Goal: Task Accomplishment & Management: Use online tool/utility

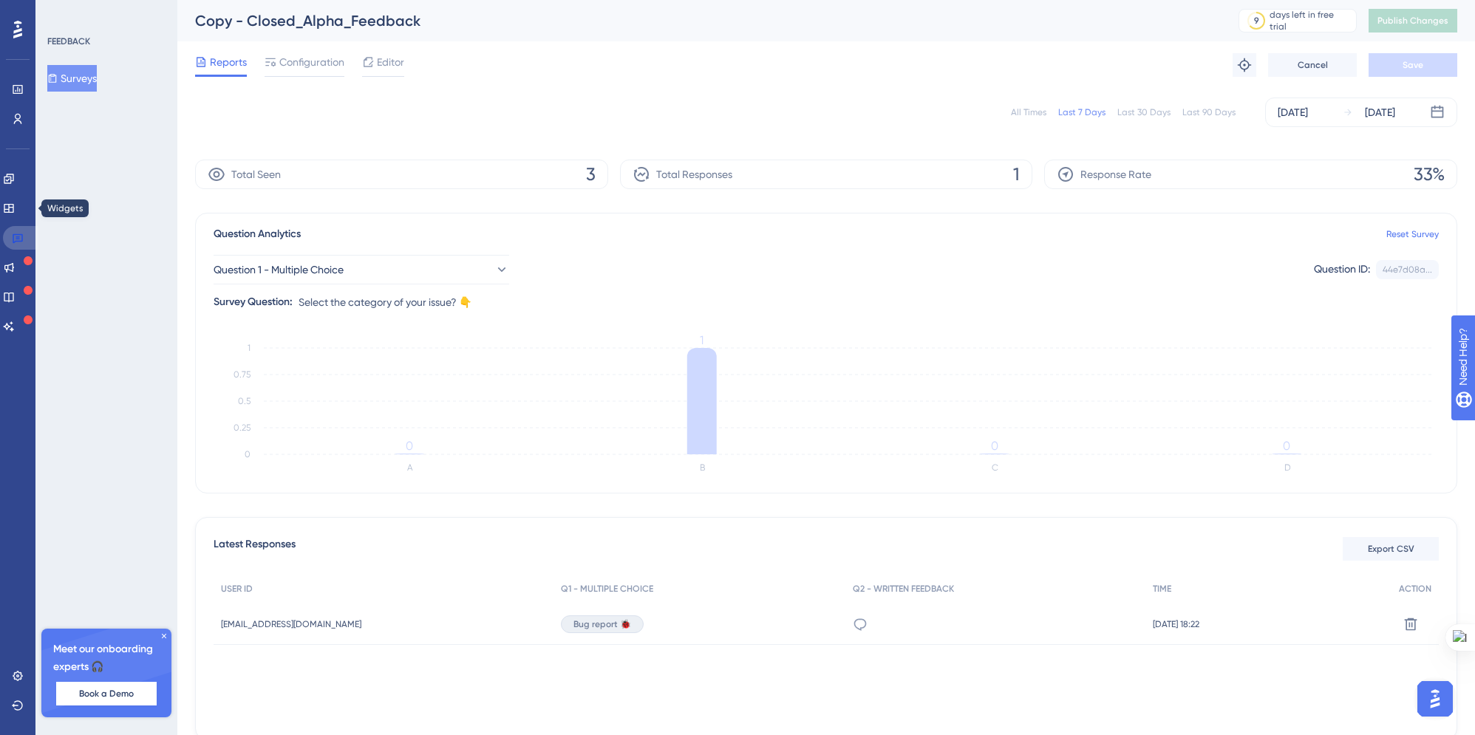
click at [24, 242] on link at bounding box center [20, 238] width 35 height 24
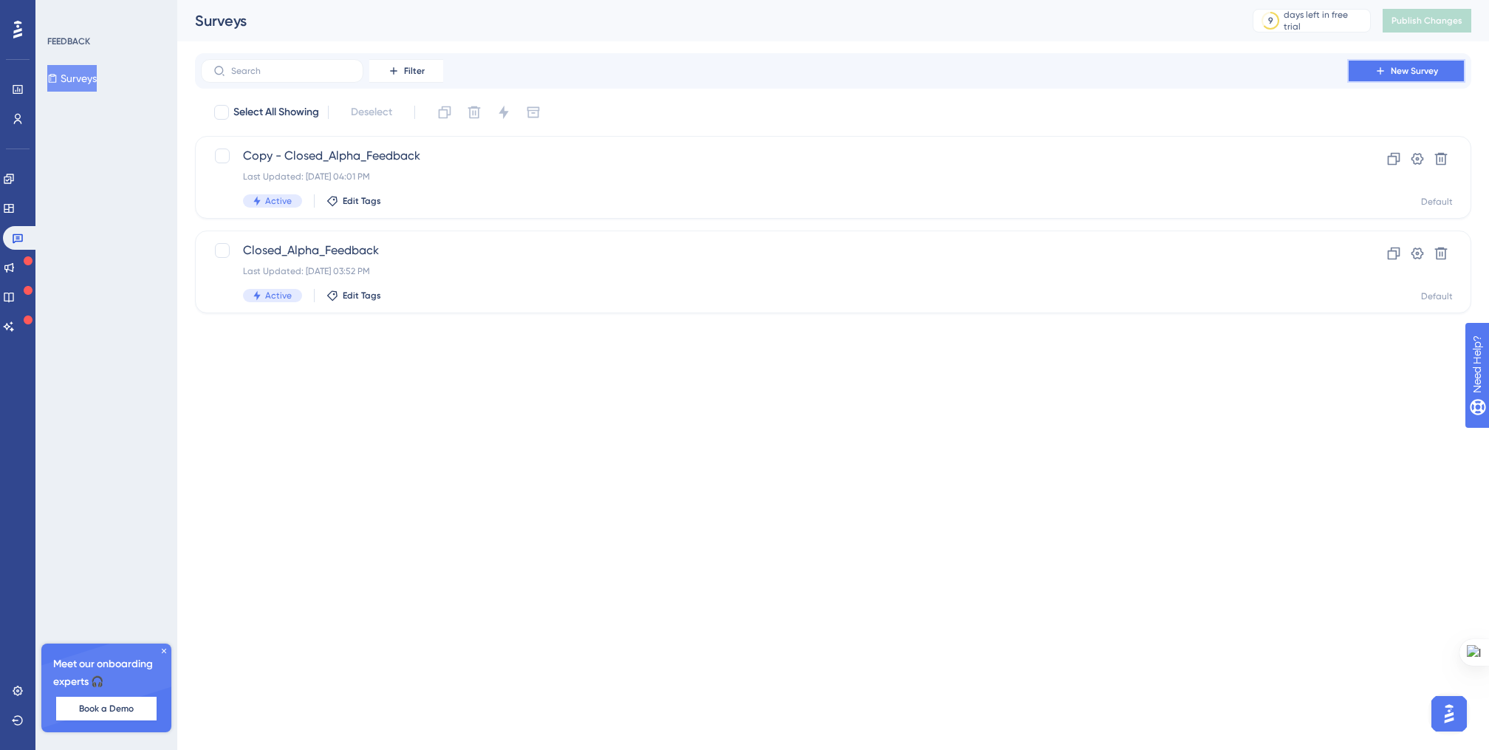
click at [1376, 69] on icon at bounding box center [1381, 71] width 12 height 12
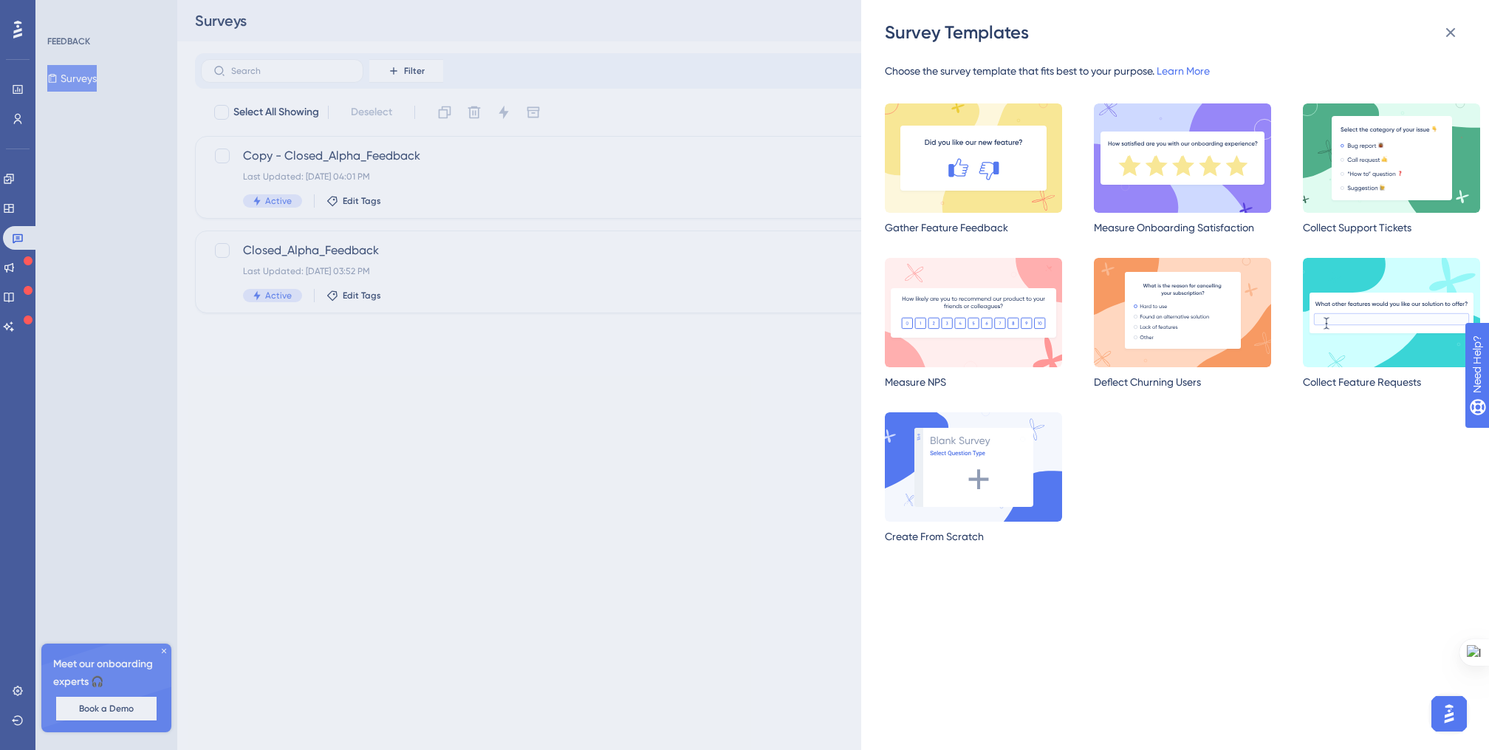
click at [609, 370] on div "Survey Templates Choose the survey template that fits best to your purpose. Lea…" at bounding box center [744, 375] width 1489 height 750
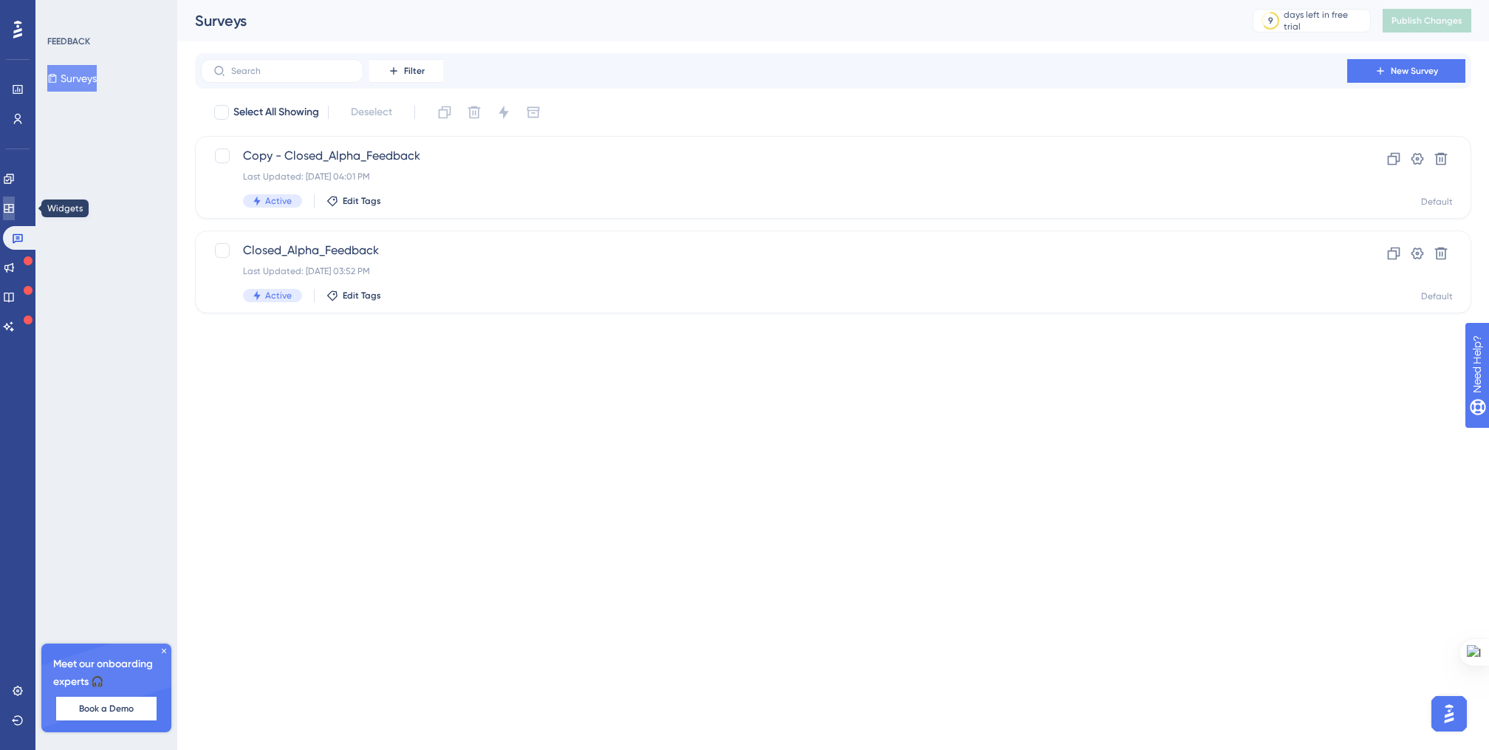
click at [13, 208] on icon at bounding box center [9, 208] width 10 height 9
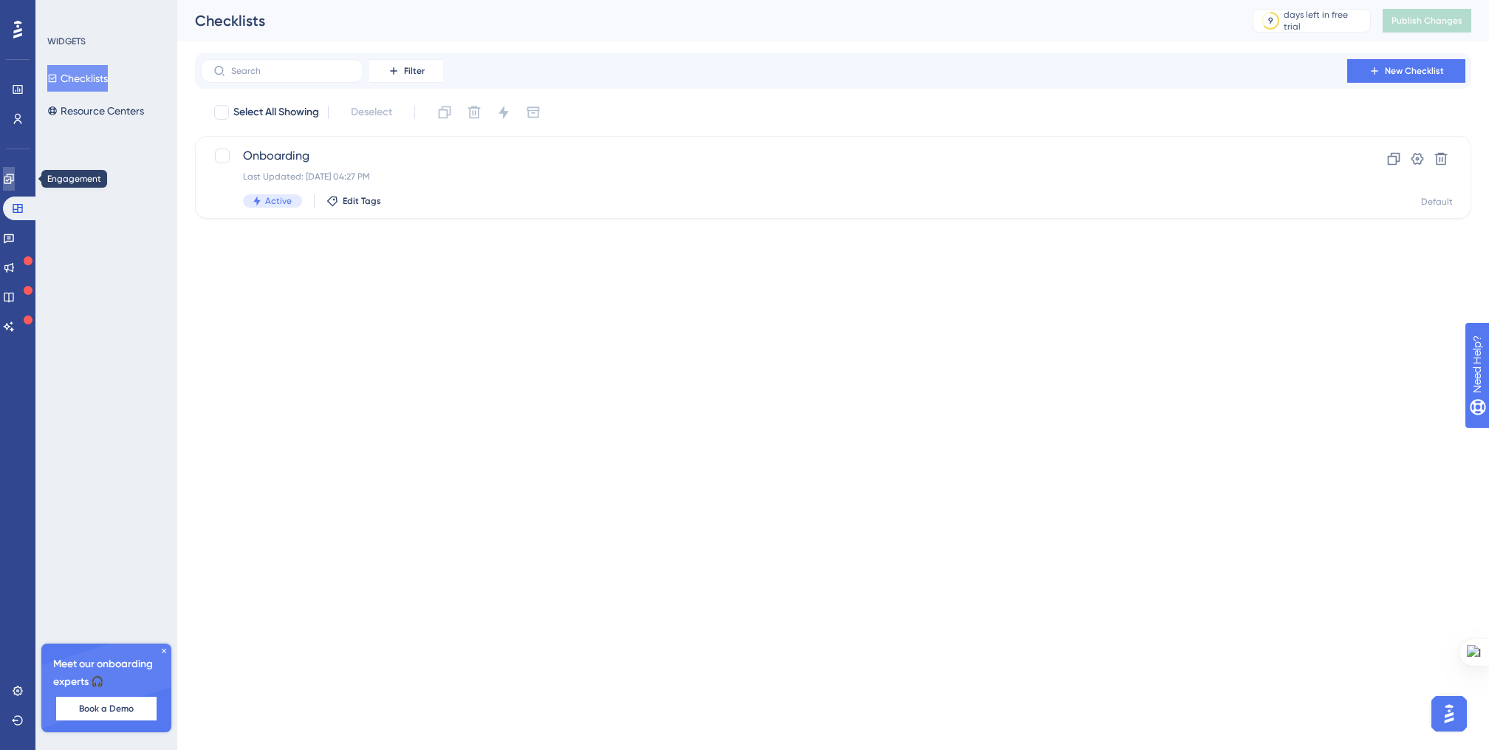
click at [15, 179] on link at bounding box center [9, 179] width 12 height 24
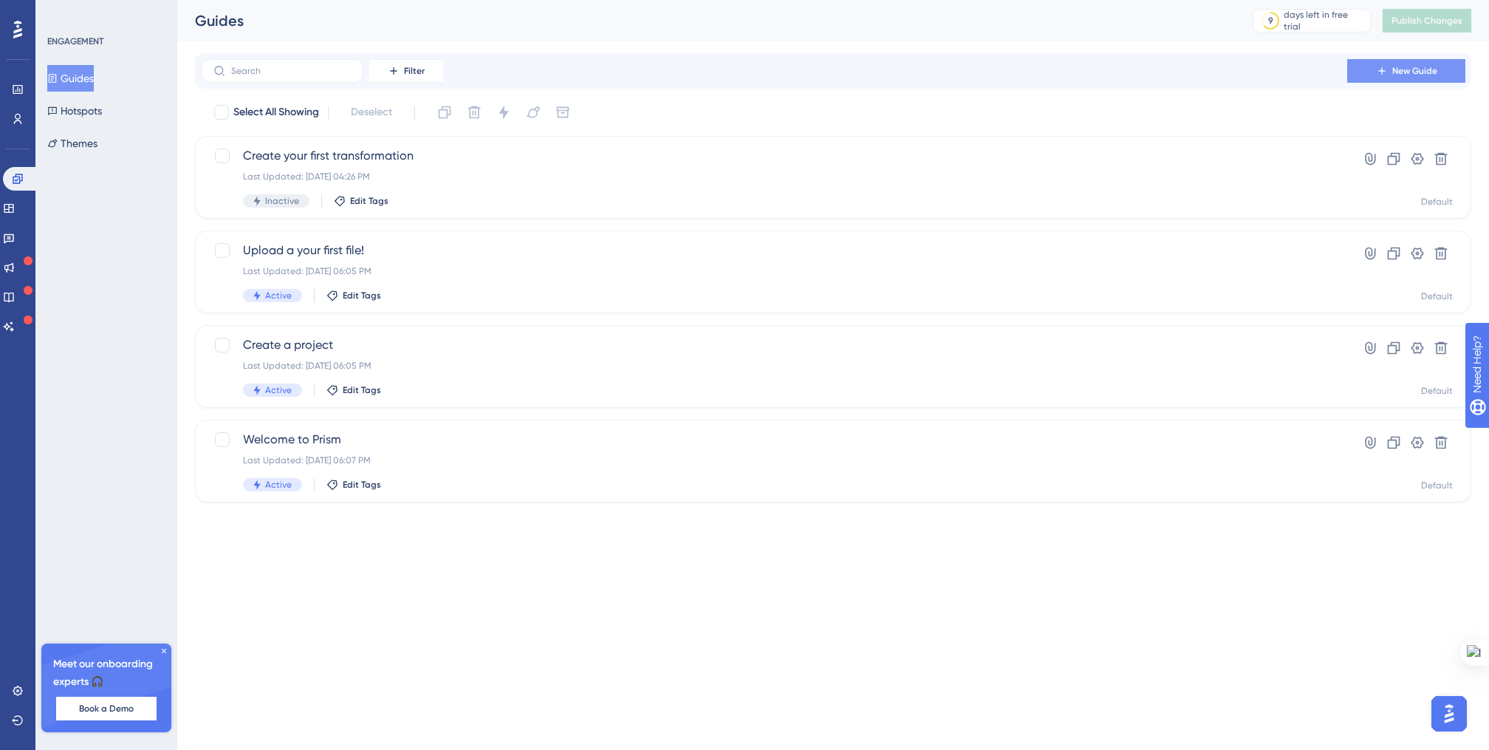
click at [1366, 75] on button "New Guide" at bounding box center [1407, 71] width 118 height 24
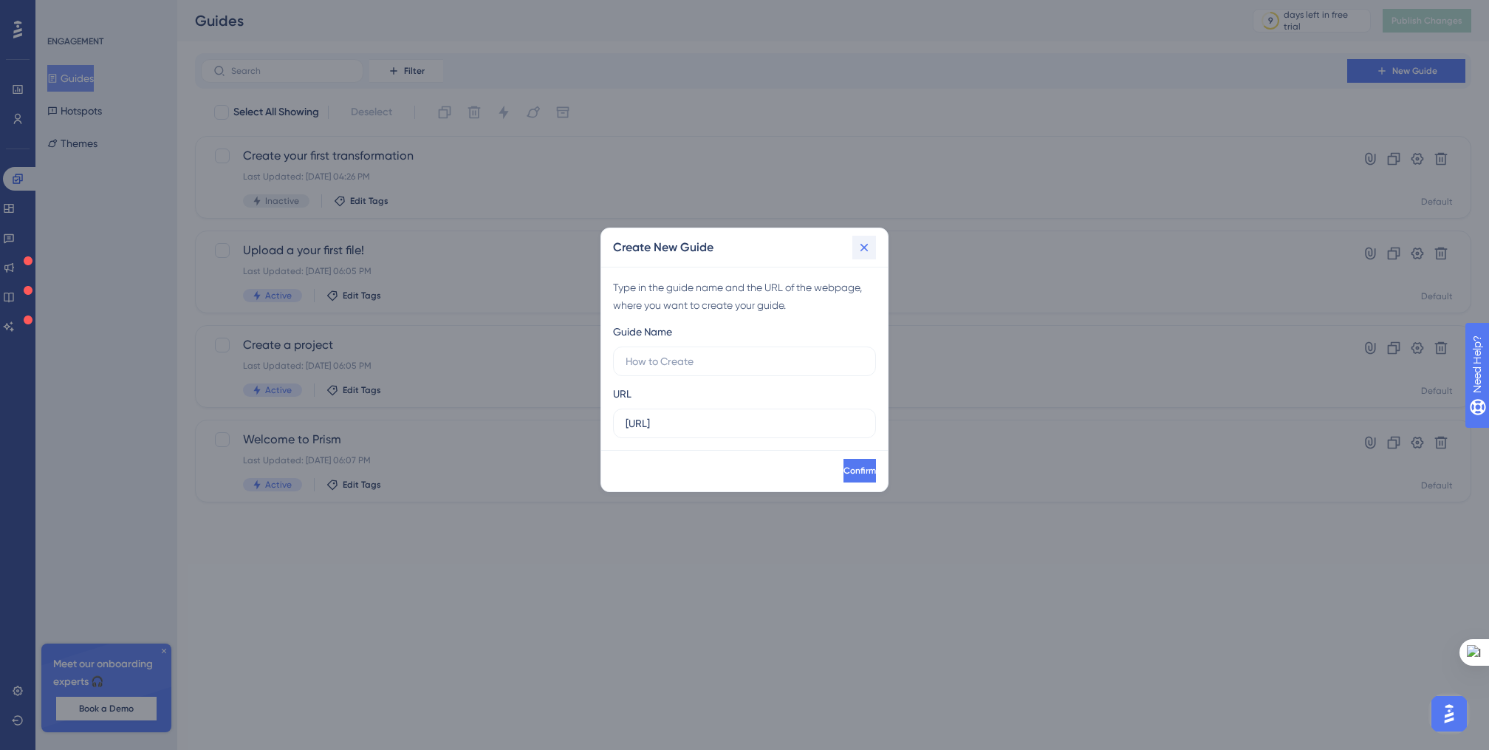
click at [867, 250] on icon at bounding box center [864, 247] width 15 height 15
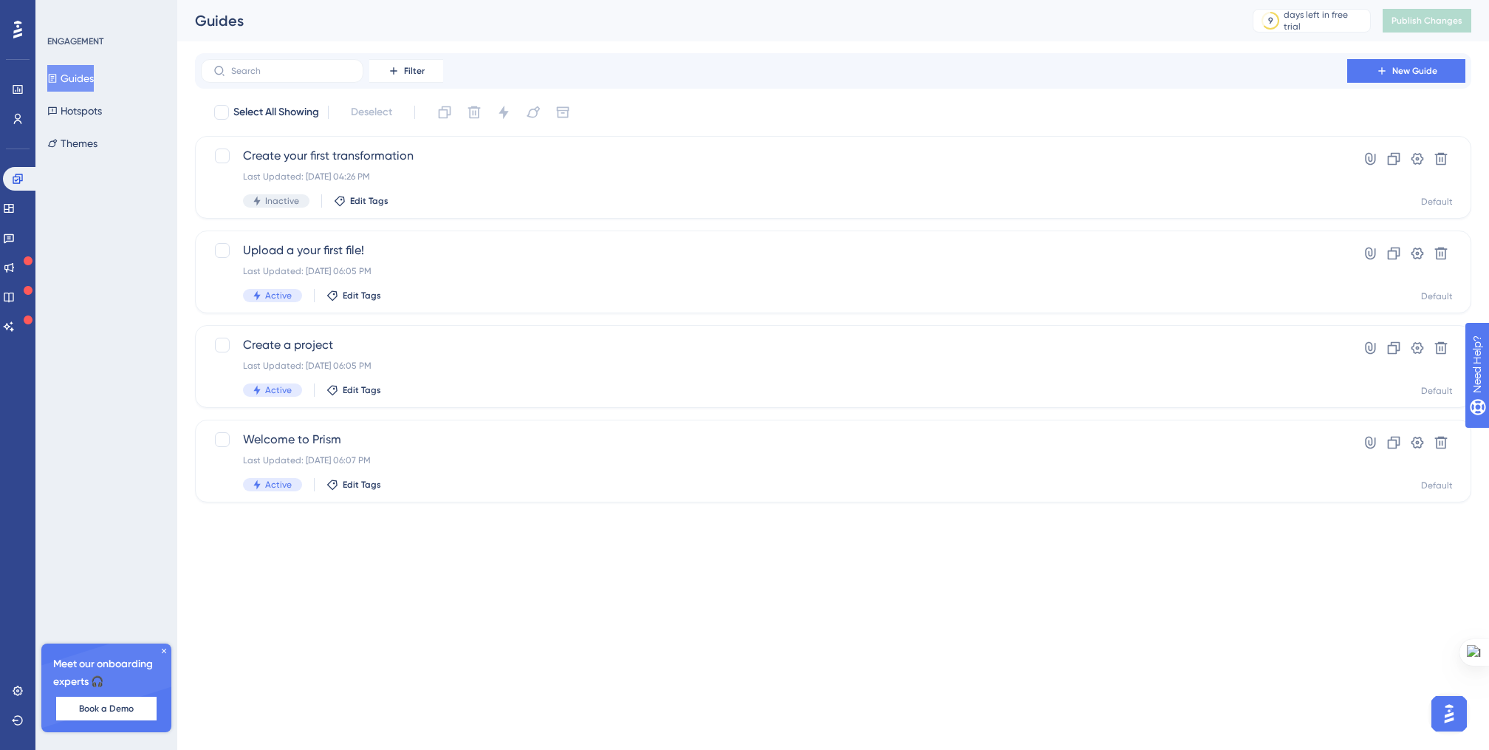
click at [10, 222] on div "Engagement Widgets Feedback Product Updates Knowledge Base AI Assistant" at bounding box center [18, 252] width 30 height 171
click at [13, 209] on icon at bounding box center [9, 208] width 10 height 9
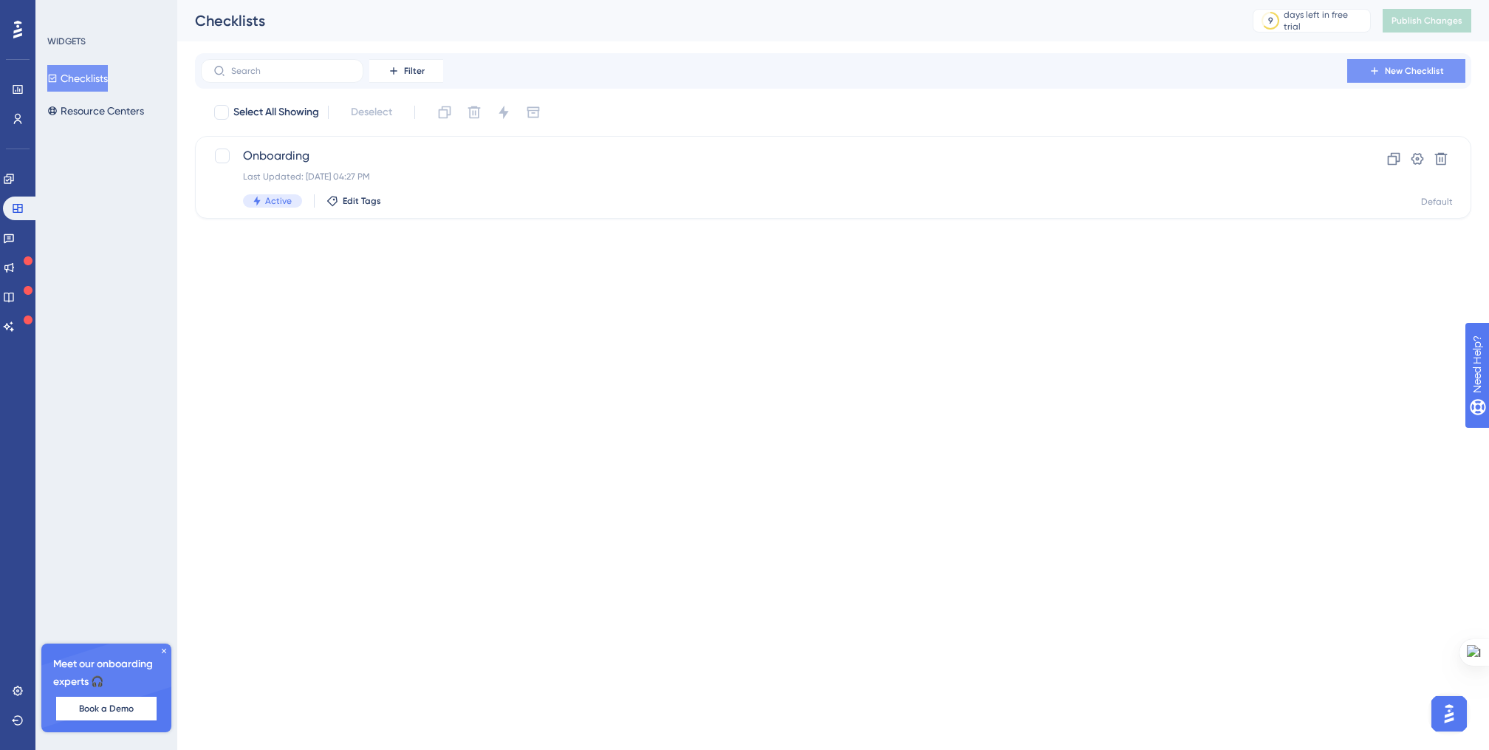
click at [1441, 72] on span "New Checklist" at bounding box center [1414, 71] width 59 height 12
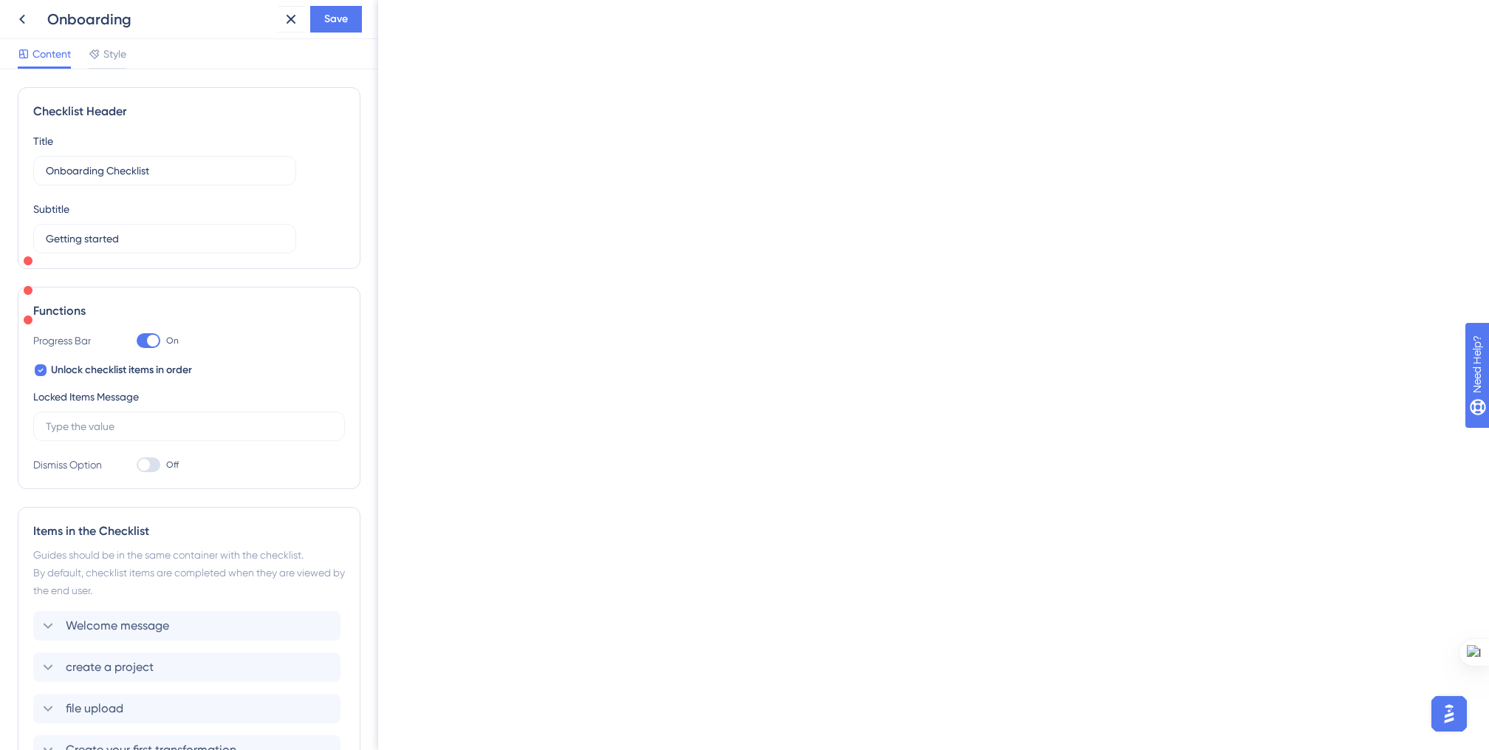
checkbox input "false"
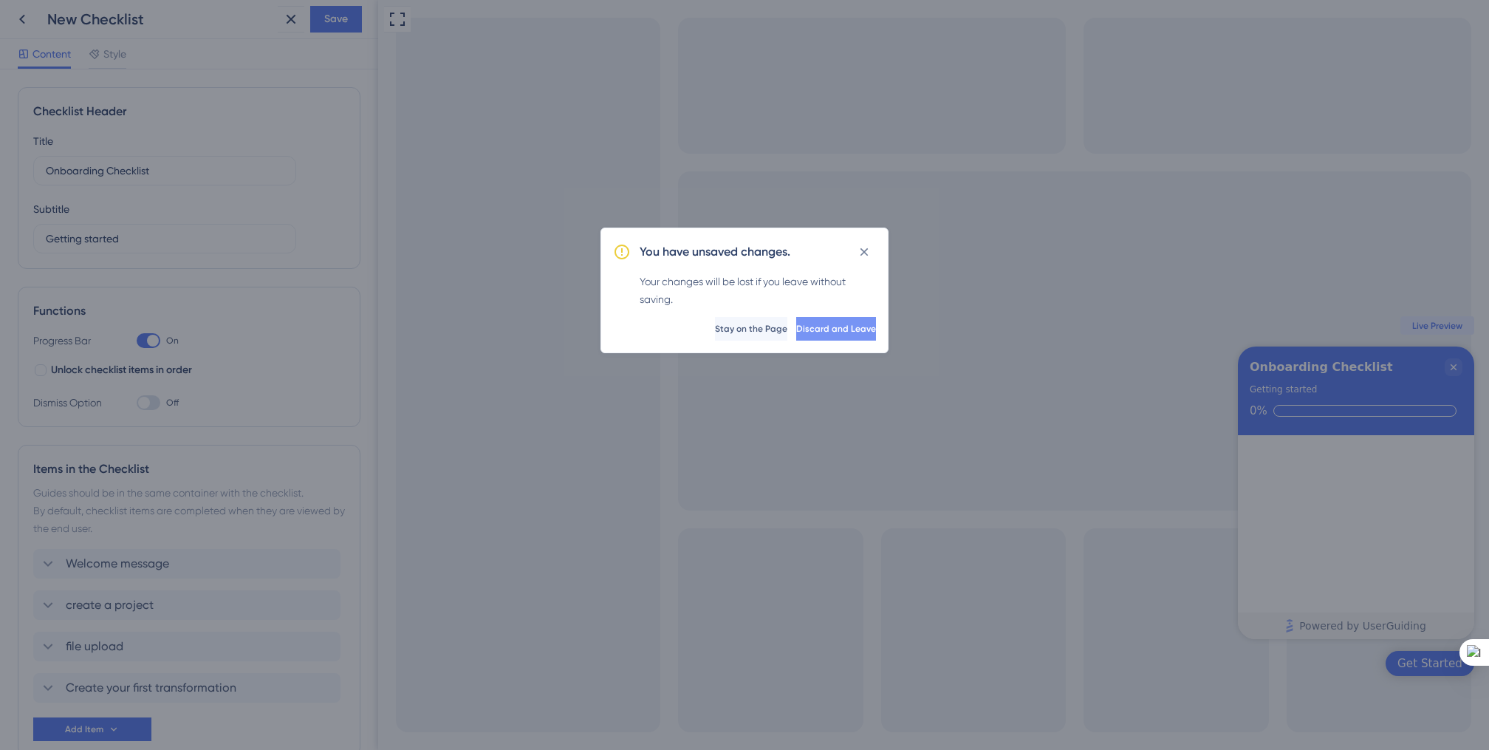
click at [800, 338] on button "Discard and Leave" at bounding box center [836, 329] width 80 height 24
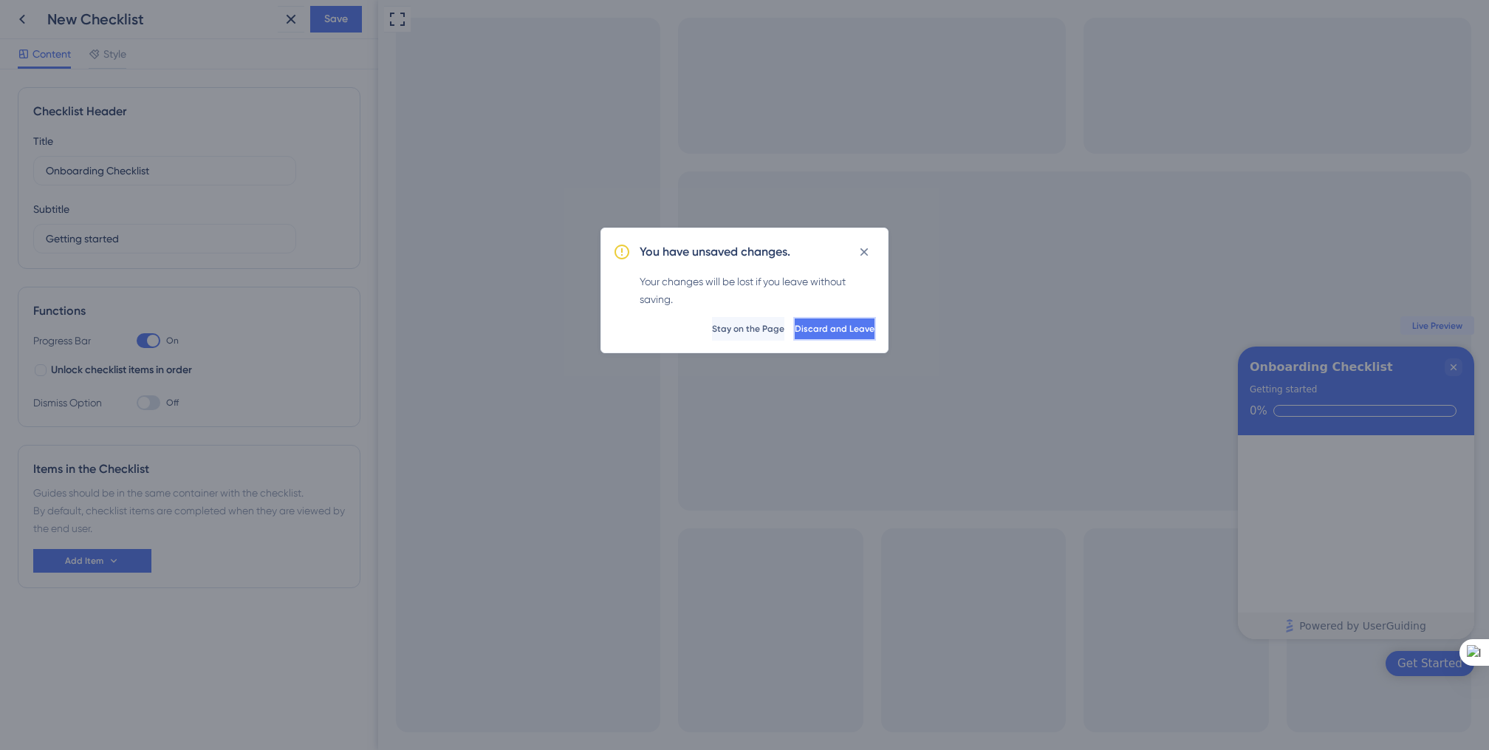
click at [840, 324] on span "Discard and Leave" at bounding box center [835, 329] width 80 height 12
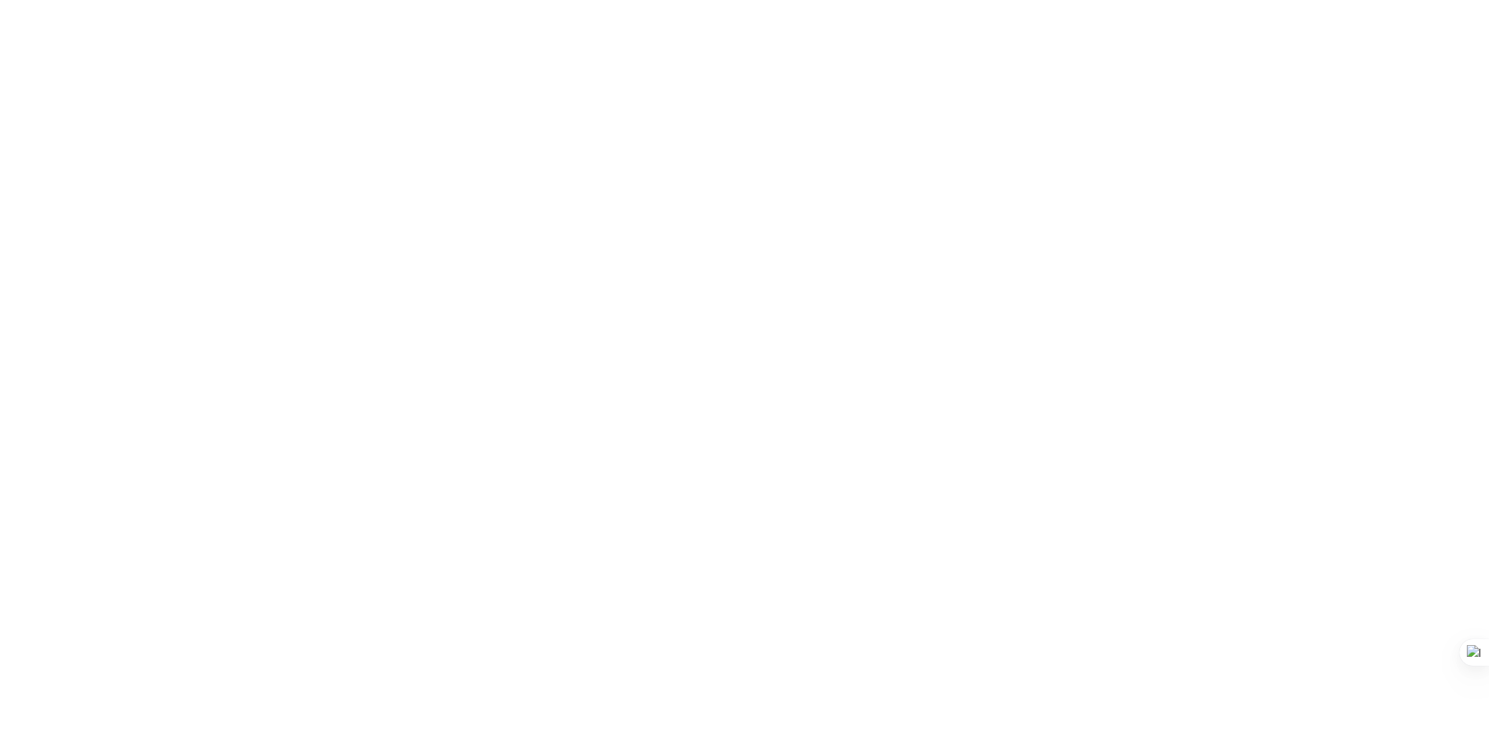
click at [842, 0] on html "0.25" at bounding box center [744, 0] width 1489 height 0
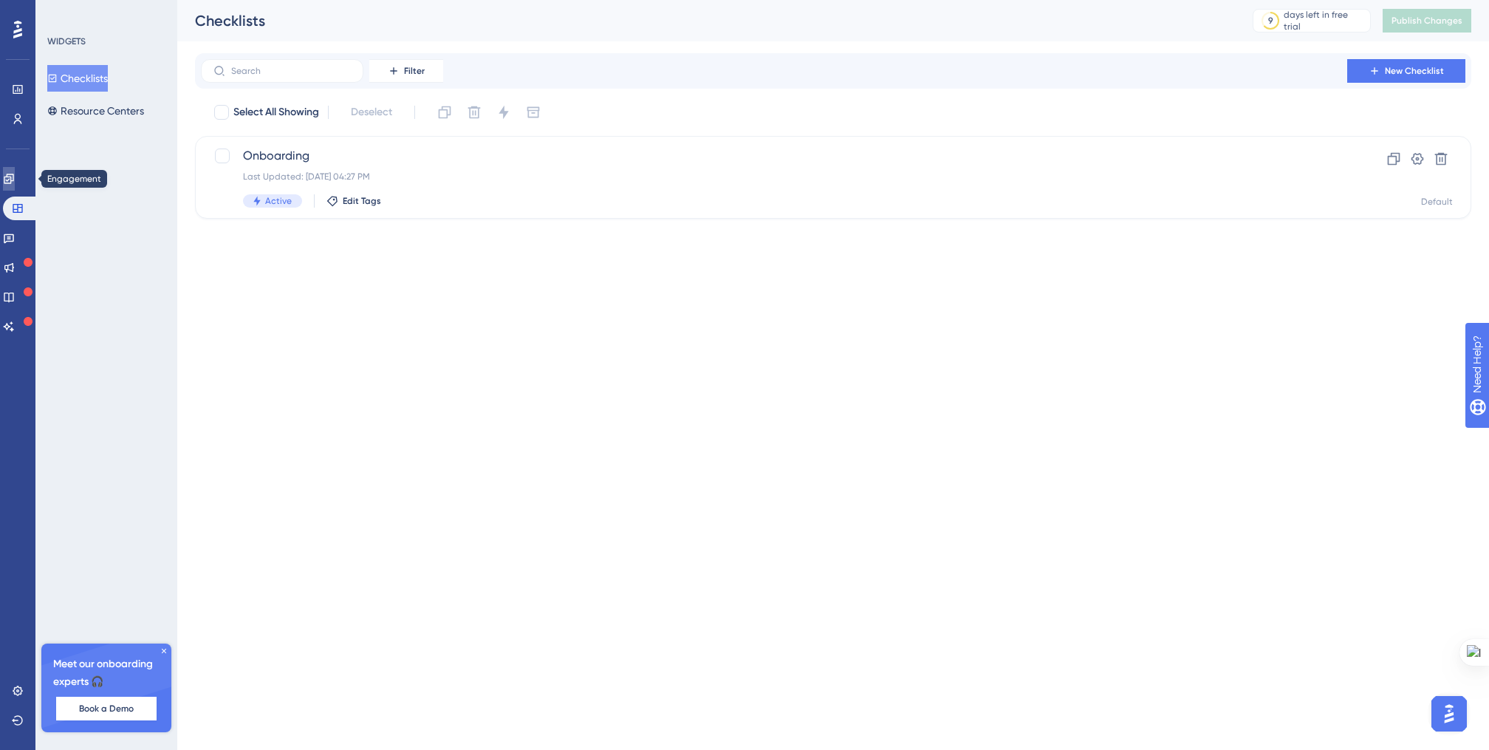
click at [15, 179] on icon at bounding box center [9, 179] width 12 height 12
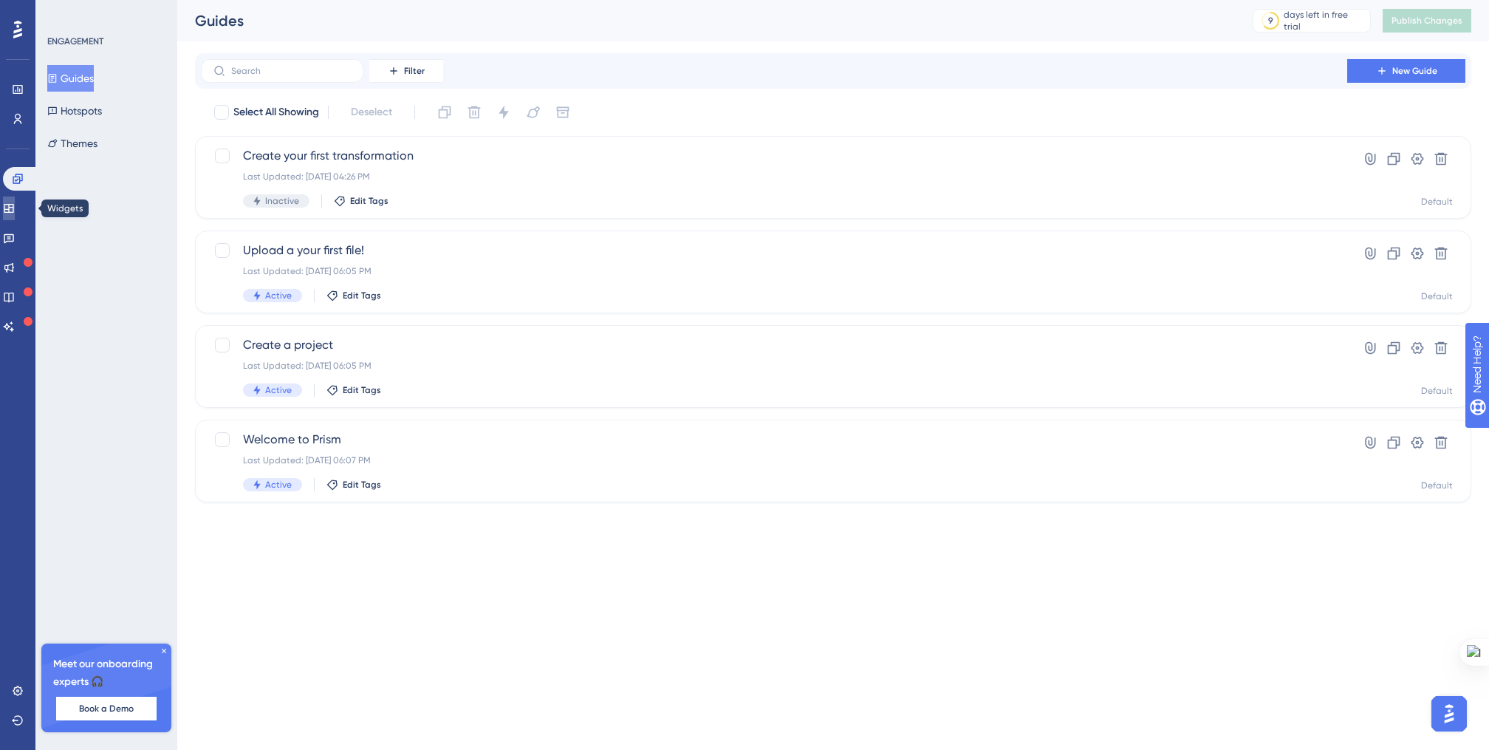
click at [15, 214] on icon at bounding box center [9, 208] width 12 height 12
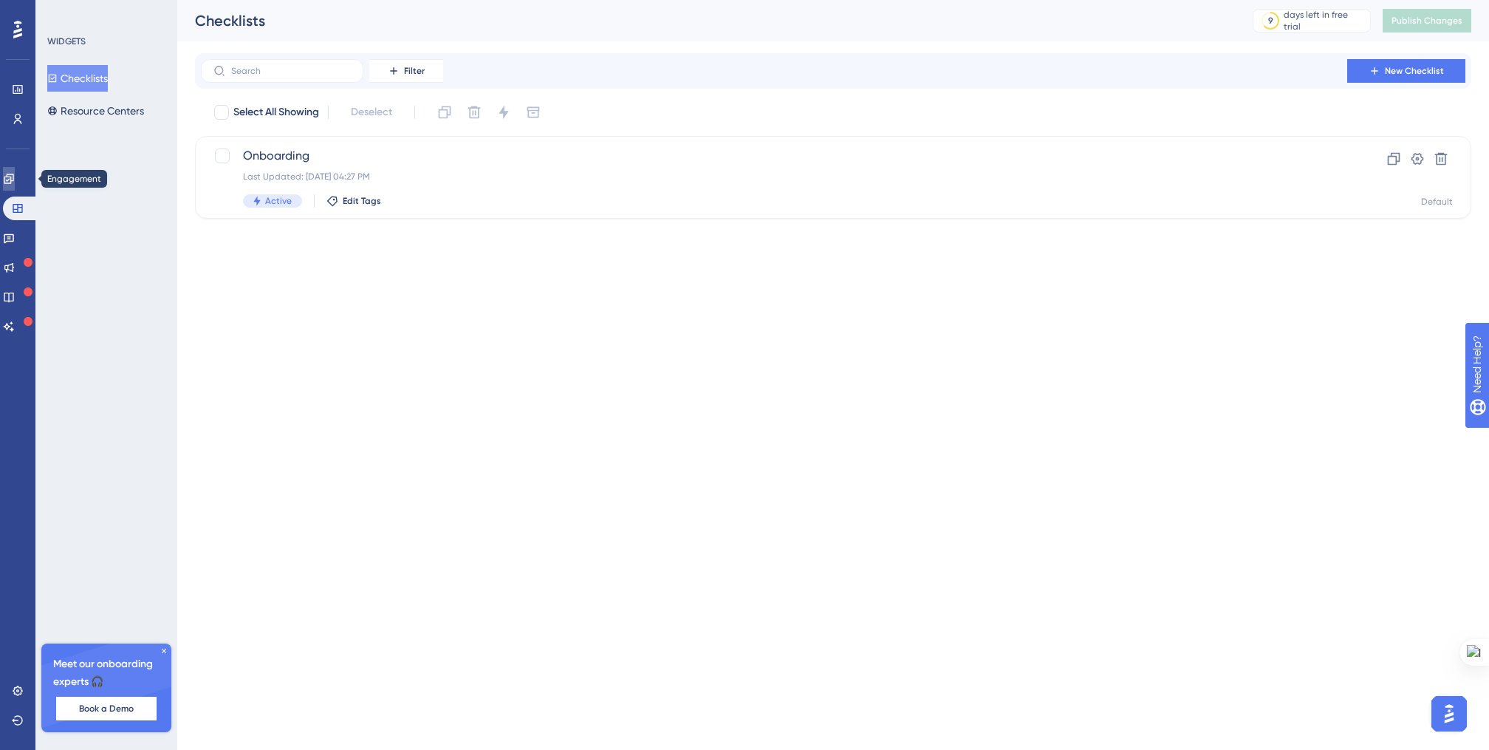
click at [13, 187] on link at bounding box center [9, 179] width 12 height 24
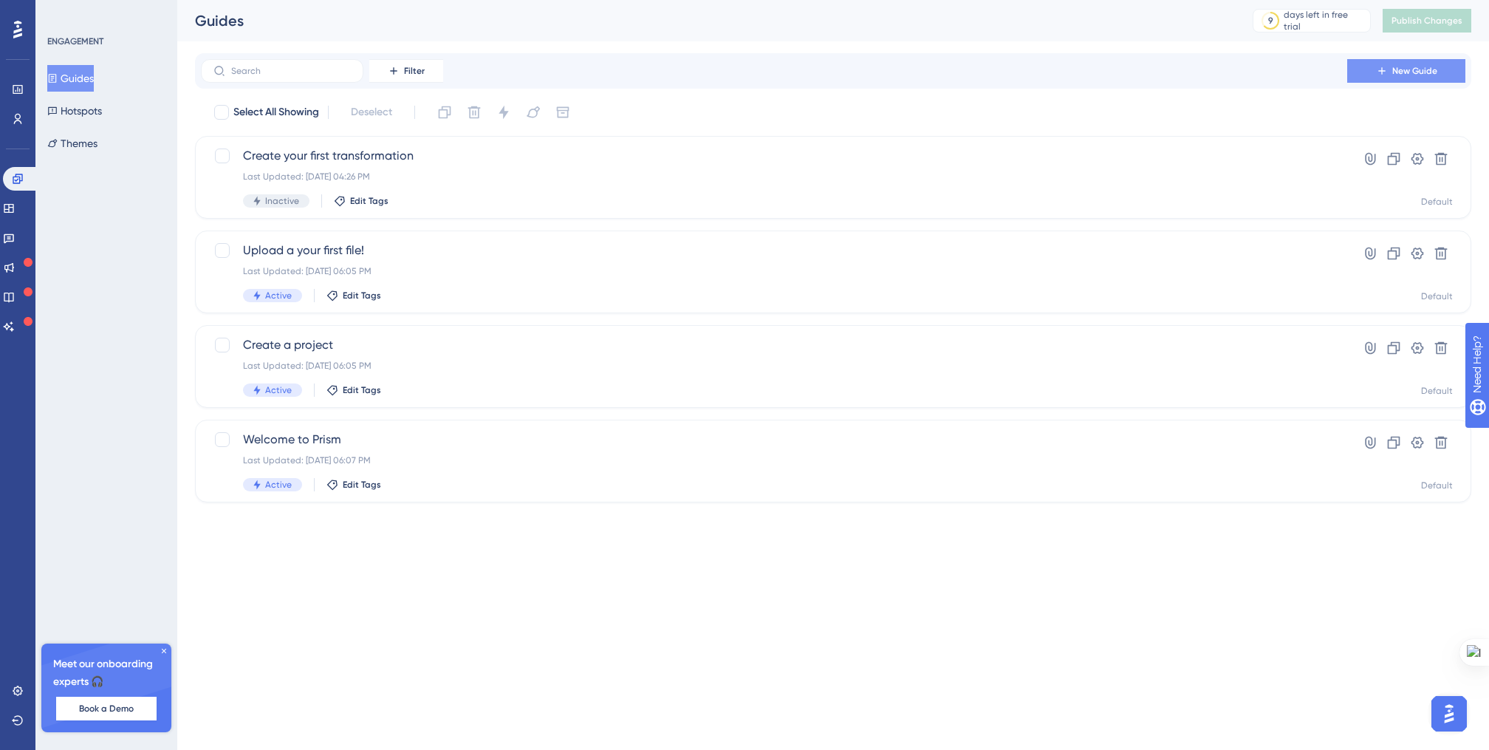
click at [1359, 64] on button "New Guide" at bounding box center [1407, 71] width 118 height 24
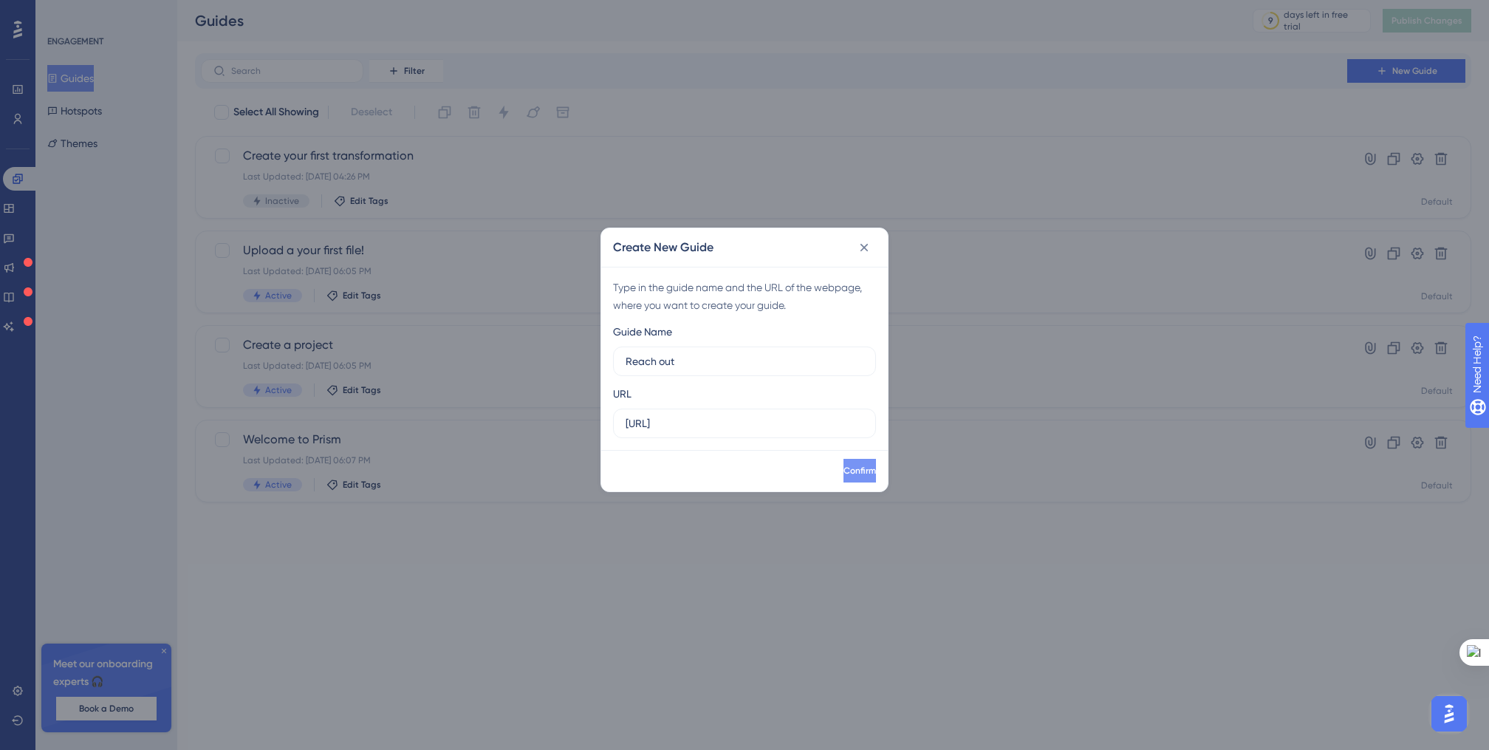
type input "Reach out"
click at [842, 468] on span "Confirm" at bounding box center [858, 471] width 33 height 12
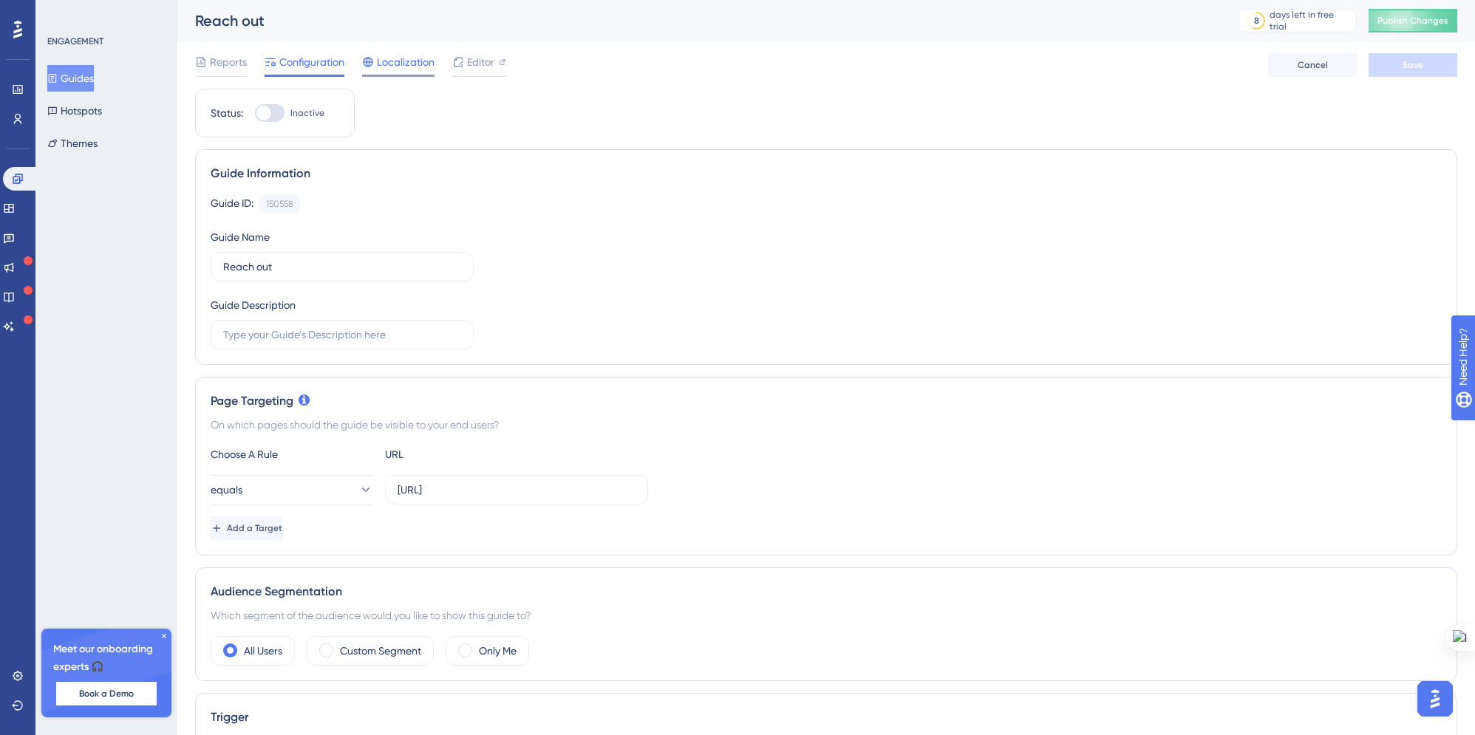
click at [420, 64] on span "Localization" at bounding box center [406, 62] width 58 height 18
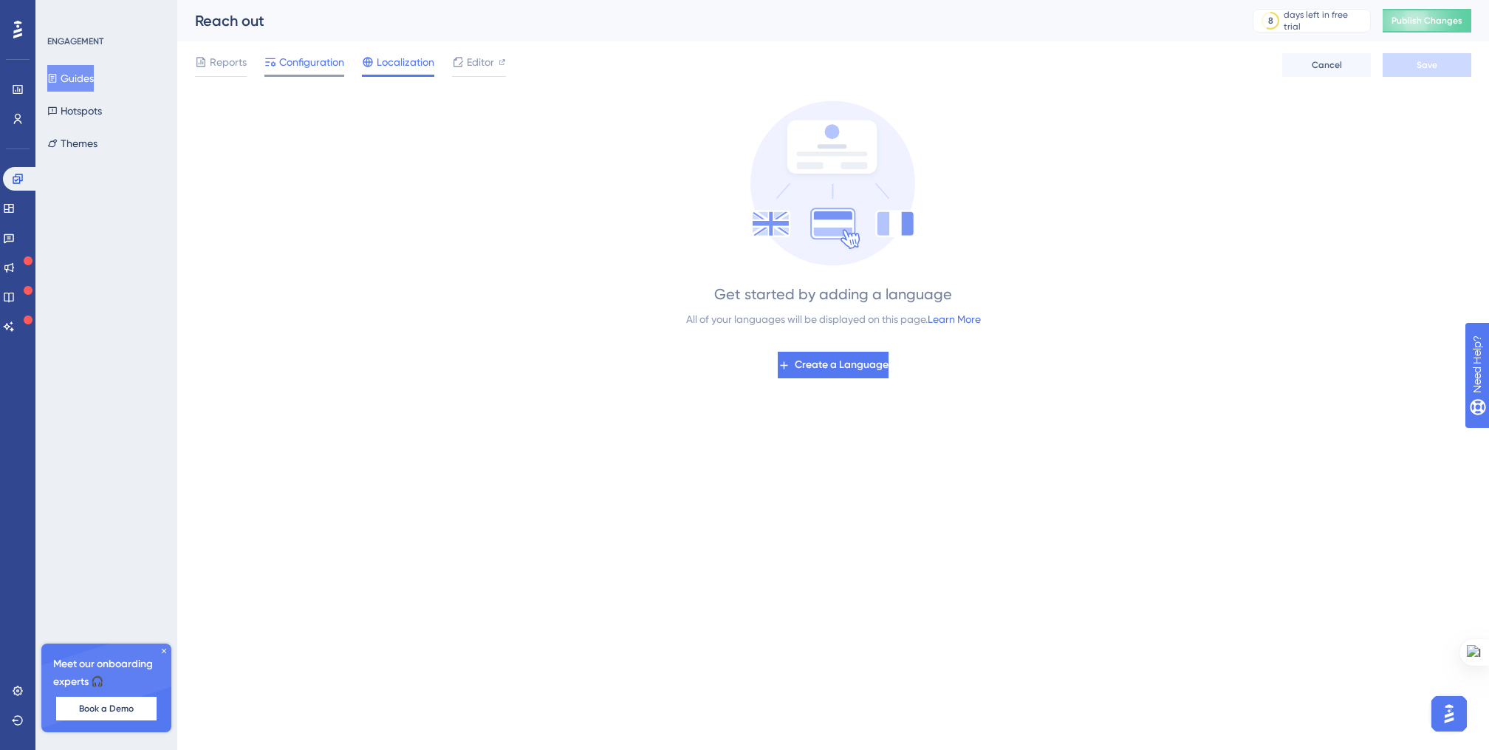
click at [301, 54] on span "Configuration" at bounding box center [311, 62] width 65 height 18
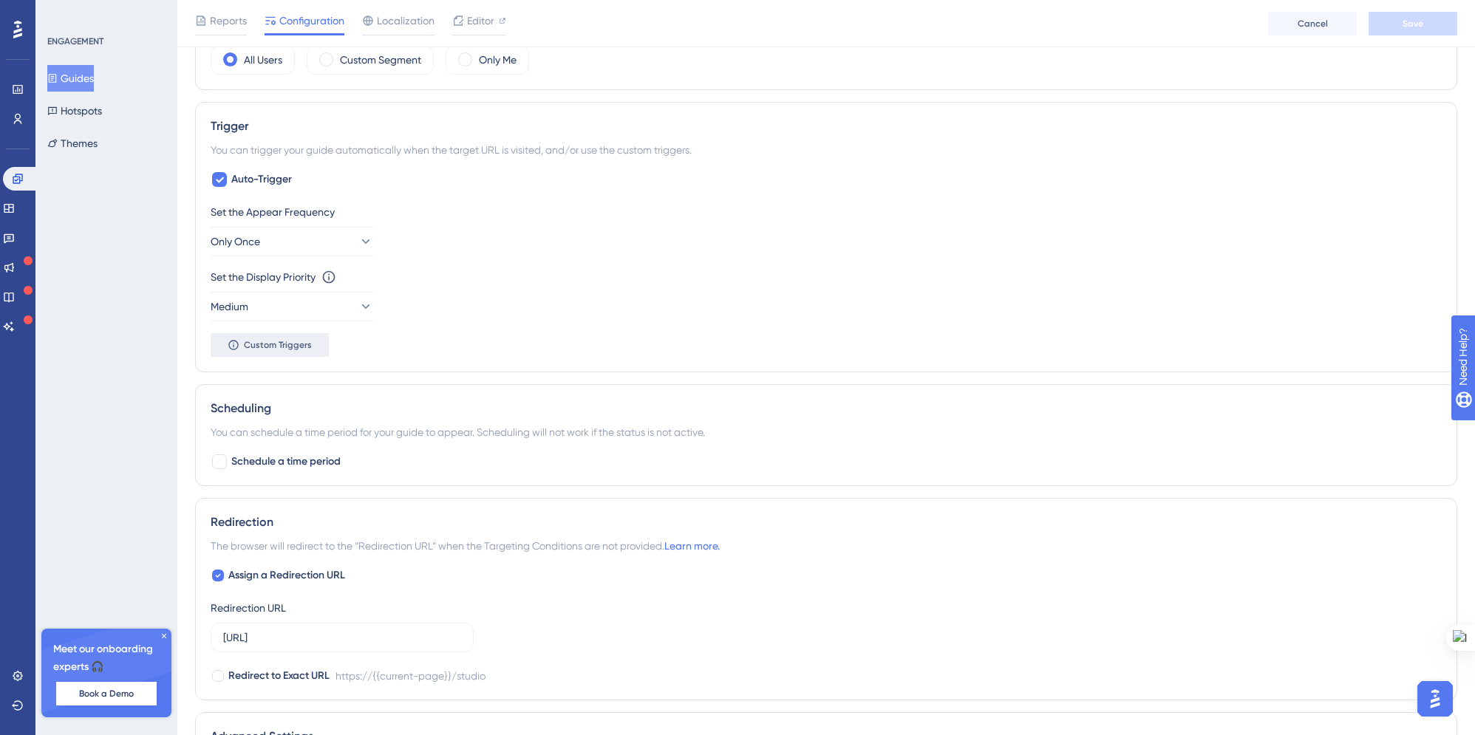
scroll to position [666, 0]
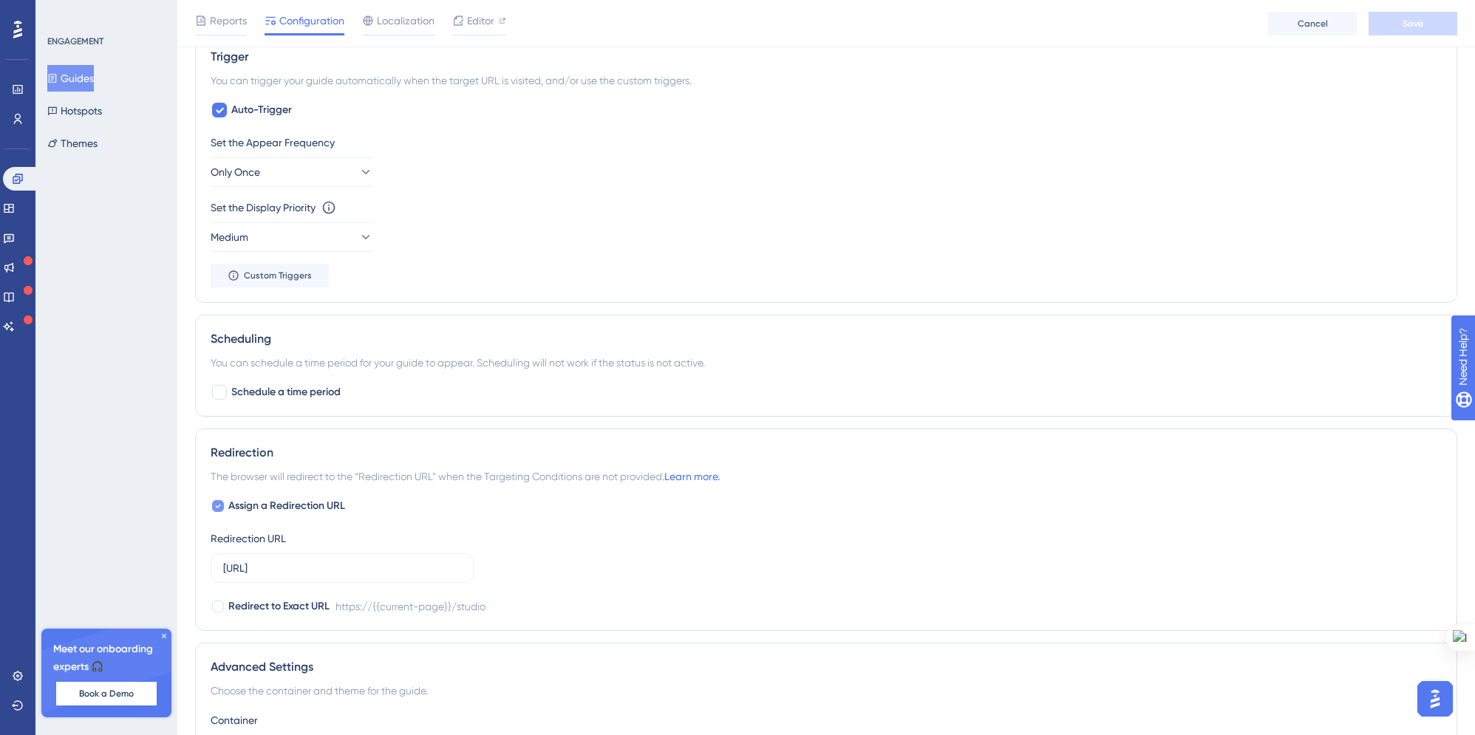
click at [233, 504] on span "Assign a Redirection URL" at bounding box center [286, 506] width 117 height 18
checkbox input "false"
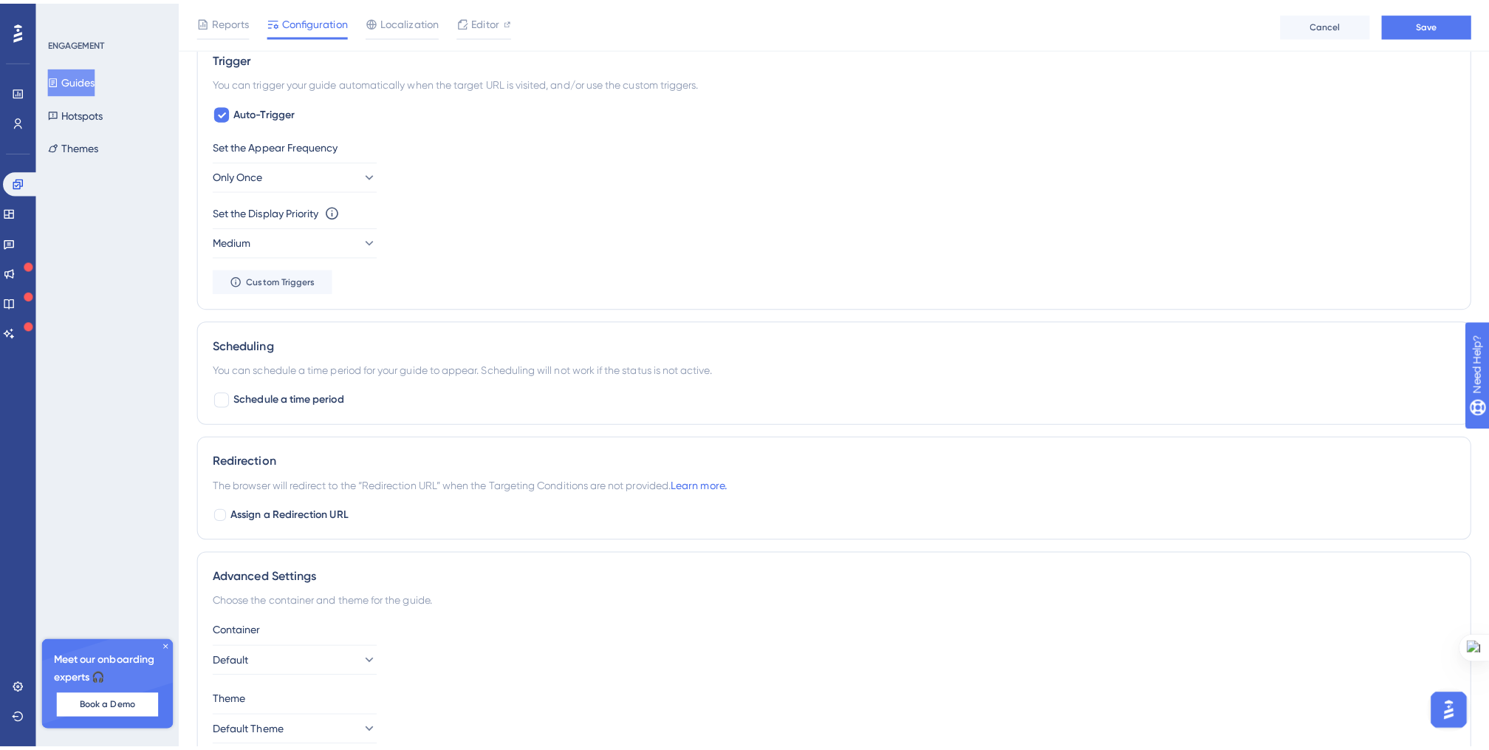
scroll to position [0, 0]
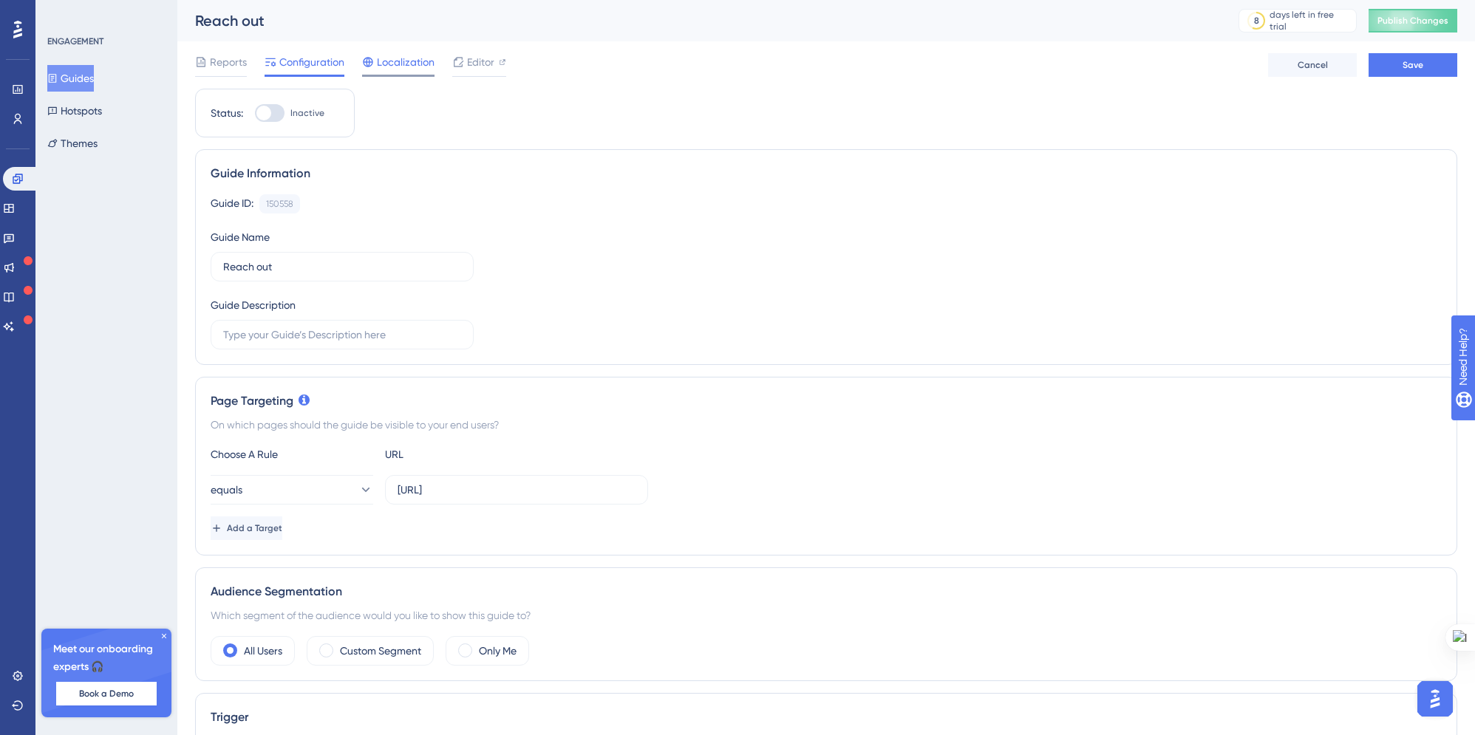
click at [416, 66] on span "Localization" at bounding box center [406, 62] width 58 height 18
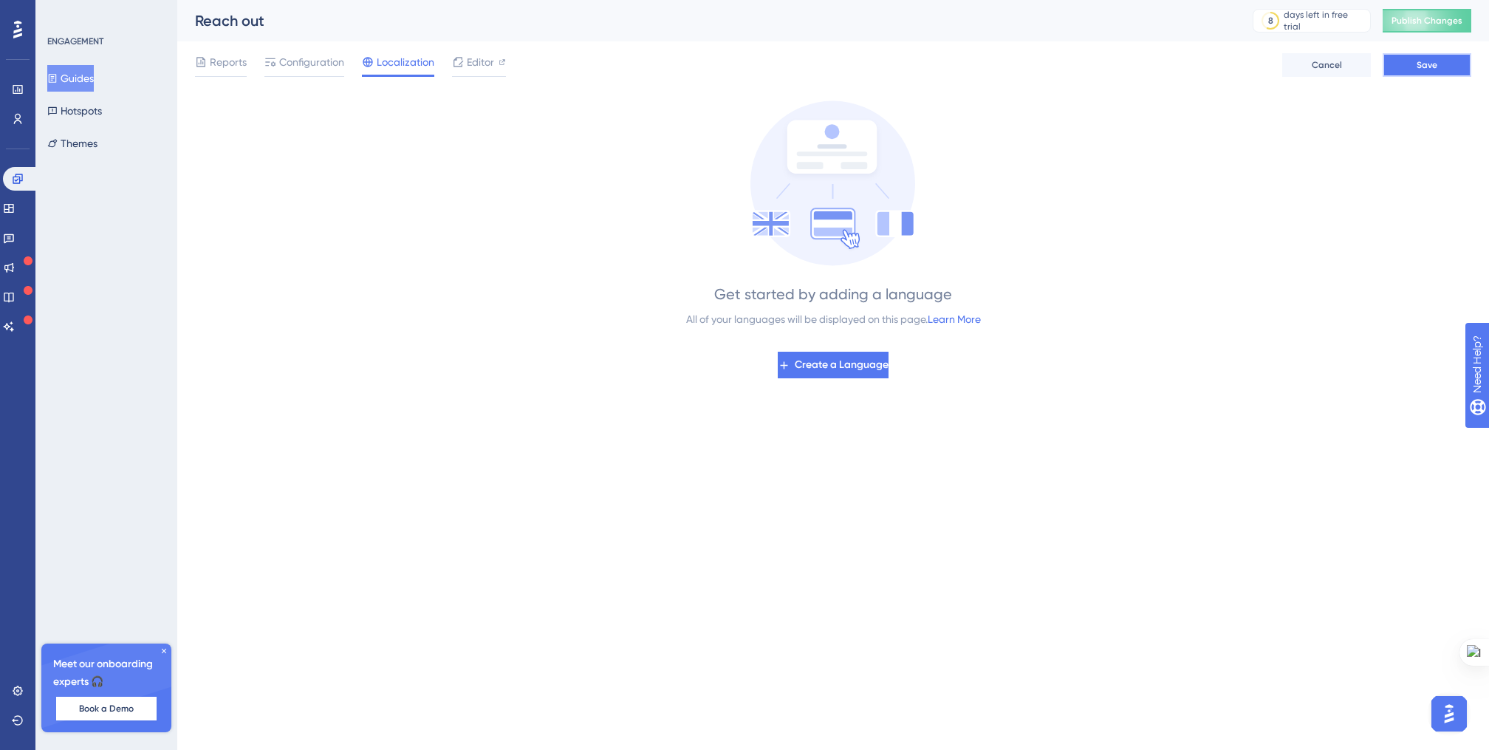
click at [1443, 67] on button "Save" at bounding box center [1427, 65] width 89 height 24
